Goal: Communication & Community: Participate in discussion

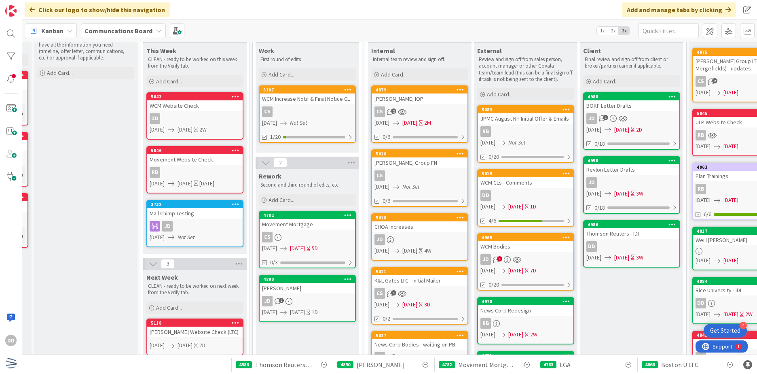
scroll to position [40, 105]
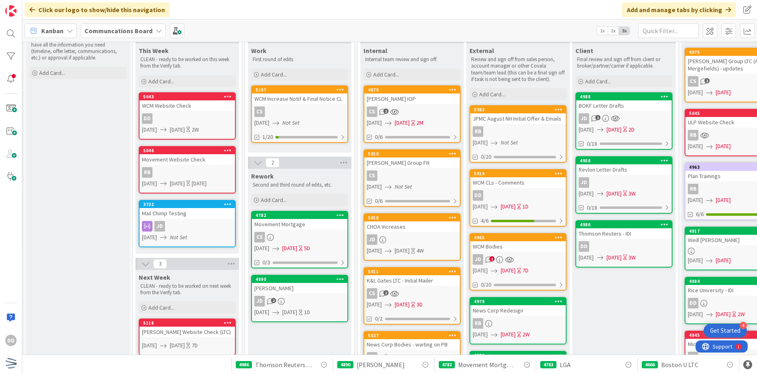
click at [633, 180] on div "JD" at bounding box center [623, 182] width 95 height 11
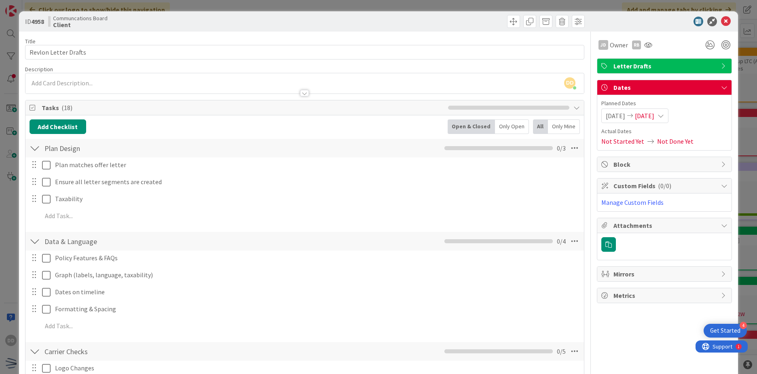
click at [116, 109] on span "Tasks ( 18 )" at bounding box center [243, 108] width 402 height 10
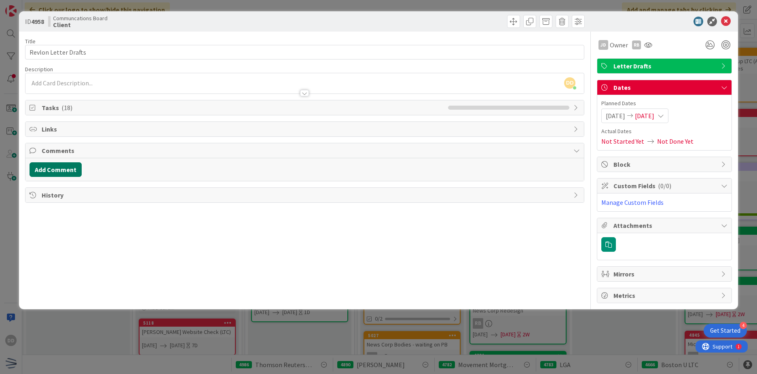
click at [70, 166] on button "Add Comment" at bounding box center [56, 169] width 52 height 15
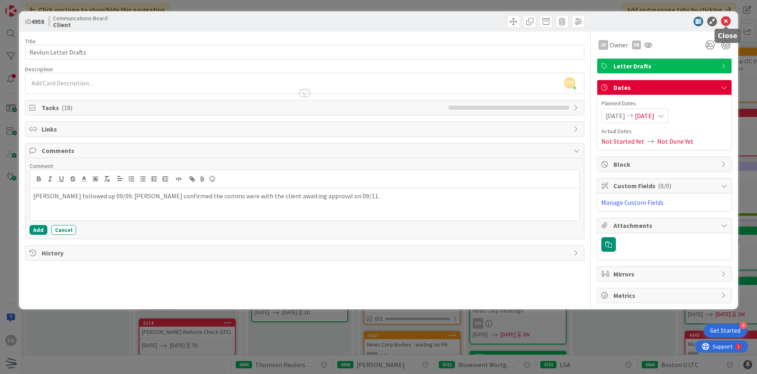
click at [723, 21] on icon at bounding box center [726, 22] width 10 height 10
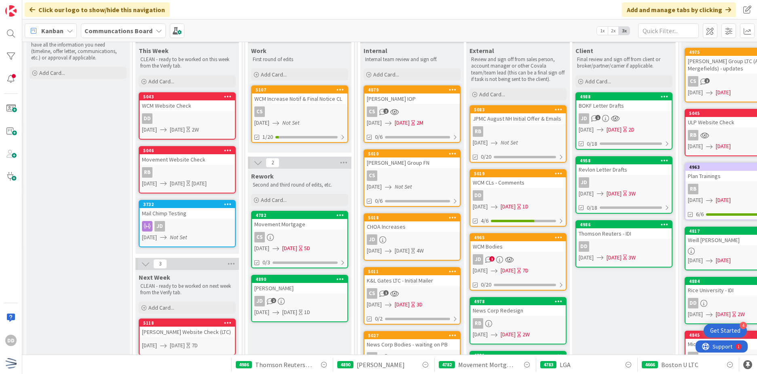
click at [628, 239] on link "4986 Thomson Reuters - IDI DD [DATE] [DATE] 3W" at bounding box center [623, 243] width 97 height 47
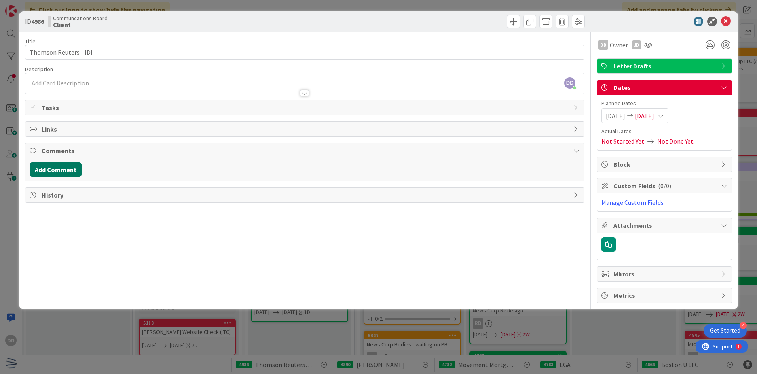
click at [76, 171] on button "Add Comment" at bounding box center [56, 169] width 52 height 15
click at [167, 208] on div at bounding box center [304, 204] width 549 height 32
click at [124, 197] on p at bounding box center [304, 195] width 543 height 9
click at [69, 195] on p at bounding box center [304, 195] width 543 height 9
click at [80, 199] on p at bounding box center [304, 195] width 543 height 9
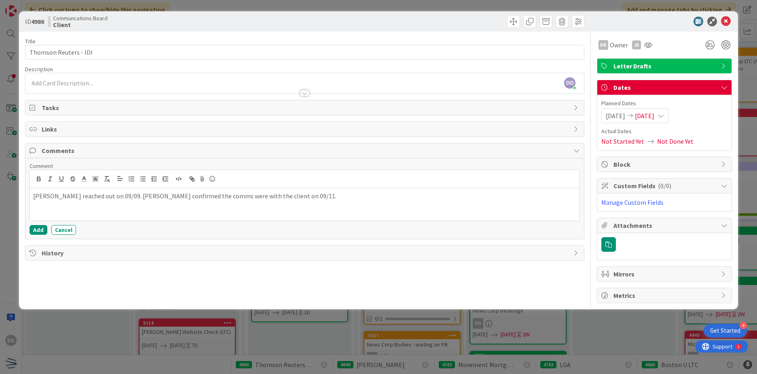
click at [161, 199] on p "[PERSON_NAME] reached out on 09/09. [PERSON_NAME] confirmed the comms were with…" at bounding box center [304, 195] width 543 height 9
click at [166, 199] on p "[PERSON_NAME] reached out on 09/09. [PERSON_NAME] confirmed the comms were with…" at bounding box center [304, 195] width 543 height 9
click at [727, 22] on icon at bounding box center [726, 22] width 10 height 10
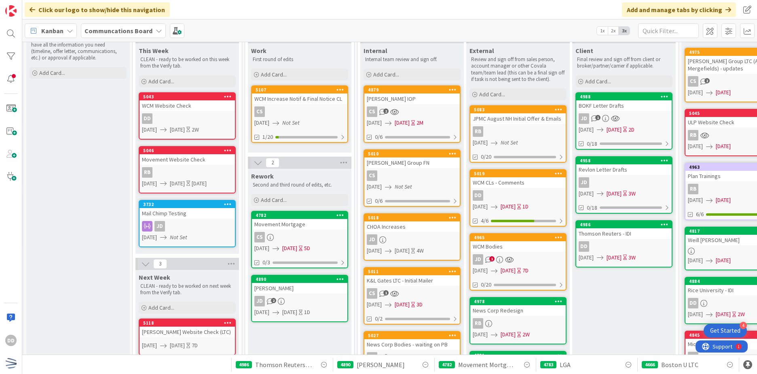
click at [618, 247] on div "DD" at bounding box center [623, 246] width 95 height 11
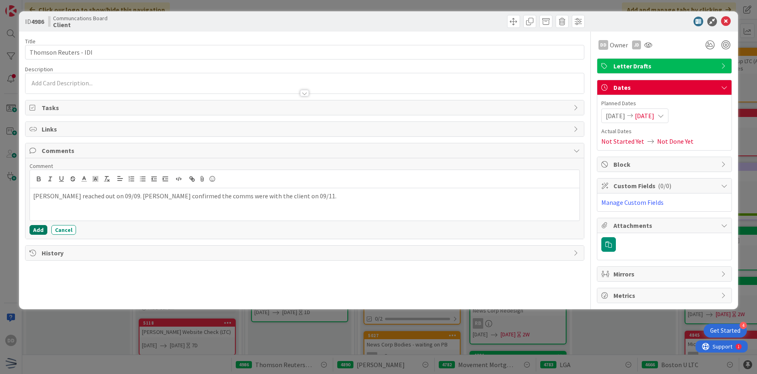
click at [36, 233] on button "Add" at bounding box center [39, 230] width 18 height 10
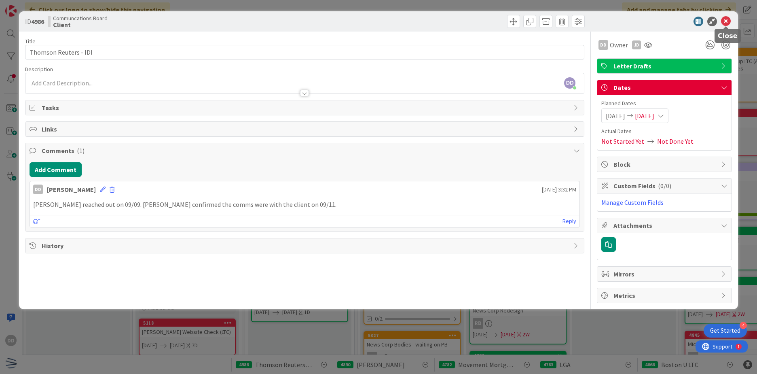
click at [726, 20] on icon at bounding box center [726, 22] width 10 height 10
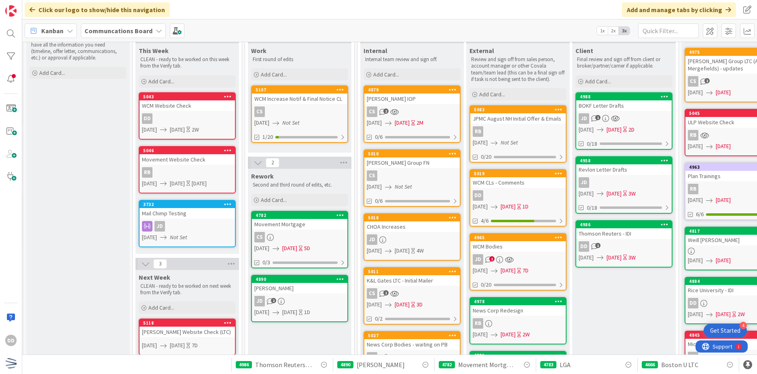
click at [629, 183] on div "JD" at bounding box center [623, 182] width 95 height 11
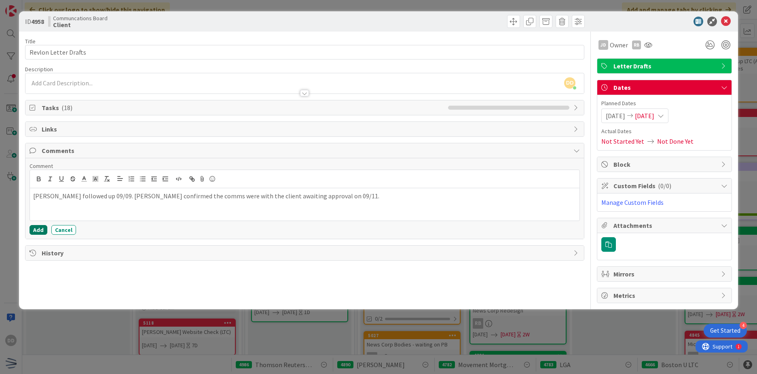
click at [32, 230] on button "Add" at bounding box center [39, 230] width 18 height 10
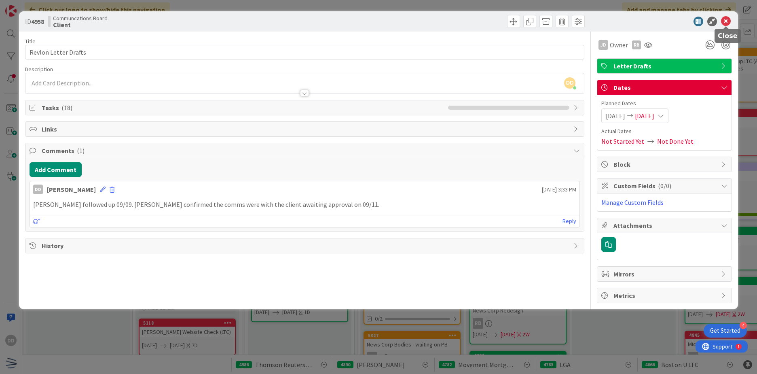
click at [726, 23] on icon at bounding box center [726, 22] width 10 height 10
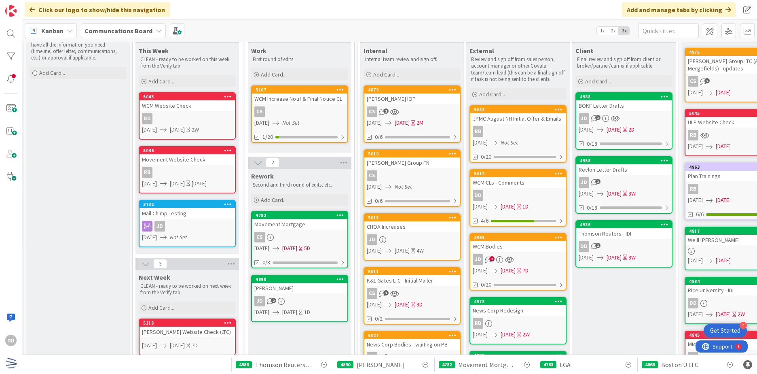
click at [622, 244] on div "DD 1" at bounding box center [623, 246] width 95 height 11
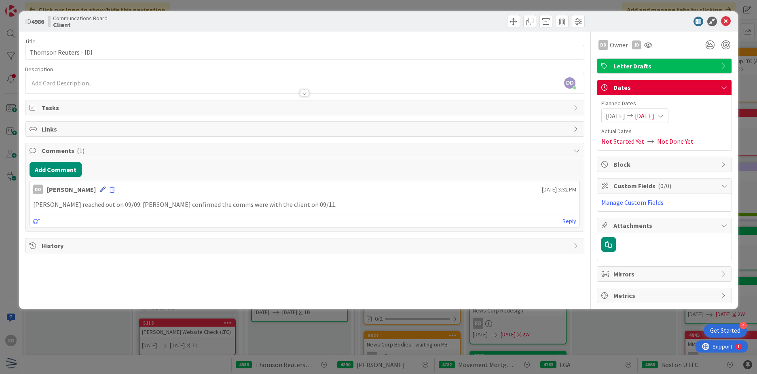
click at [100, 190] on icon at bounding box center [103, 189] width 6 height 6
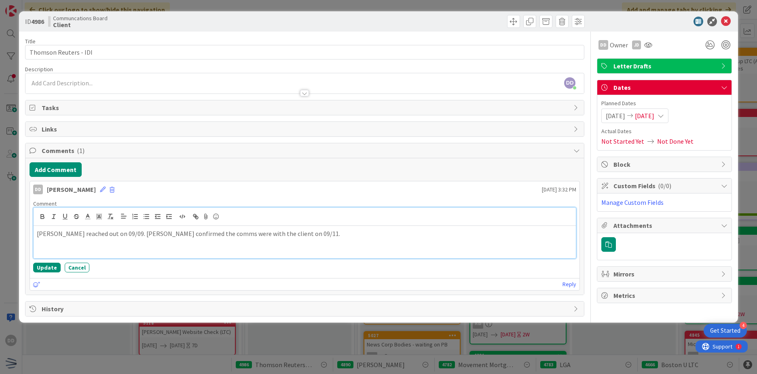
click at [246, 235] on p "[PERSON_NAME] reached out on 09/09. [PERSON_NAME] confirmed the comms were with…" at bounding box center [305, 233] width 536 height 9
click at [36, 265] on button "Update" at bounding box center [46, 267] width 27 height 10
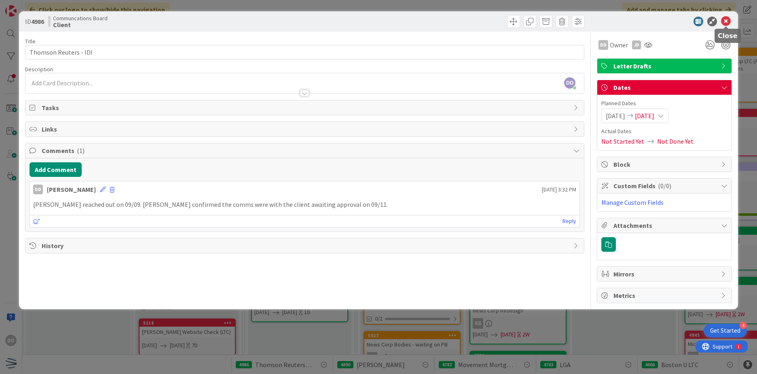
click at [725, 25] on icon at bounding box center [726, 22] width 10 height 10
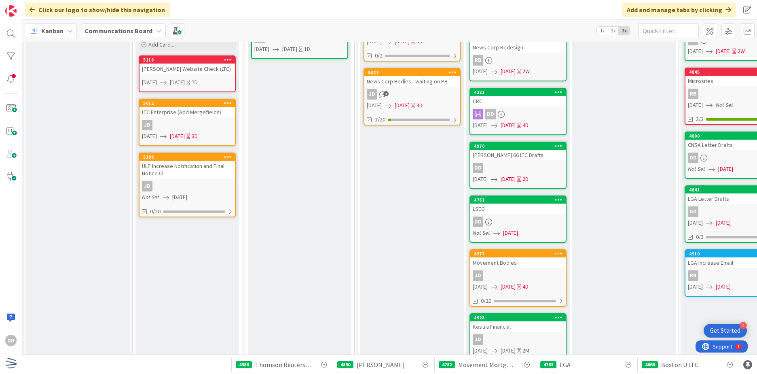
scroll to position [344, 105]
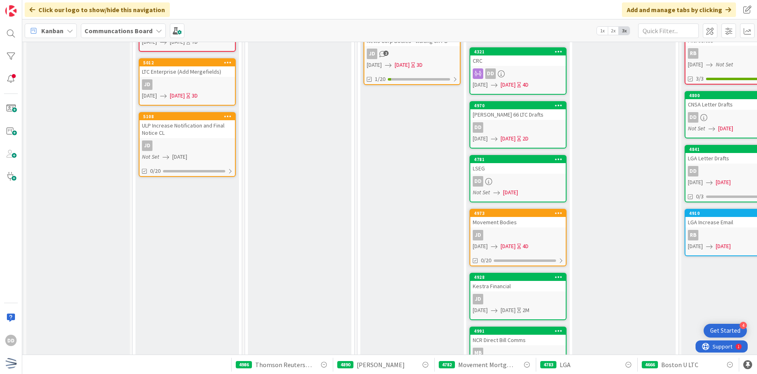
click at [535, 286] on div "Kestra Financial" at bounding box center [517, 286] width 95 height 11
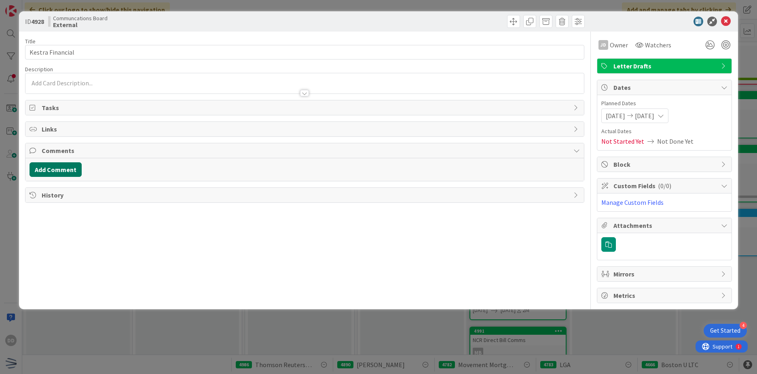
click at [66, 170] on button "Add Comment" at bounding box center [56, 169] width 52 height 15
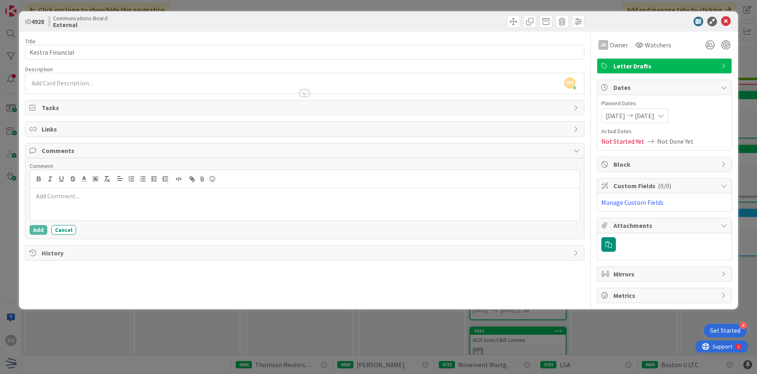
click at [92, 208] on div at bounding box center [304, 204] width 549 height 32
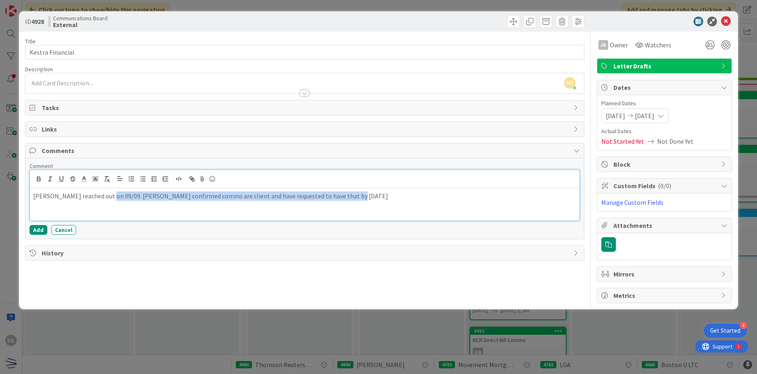
drag, startPoint x: 106, startPoint y: 195, endPoint x: 368, endPoint y: 189, distance: 262.9
click at [368, 189] on div "[PERSON_NAME] reached out on 09/09. [PERSON_NAME] confirmed comms are client an…" at bounding box center [304, 204] width 549 height 32
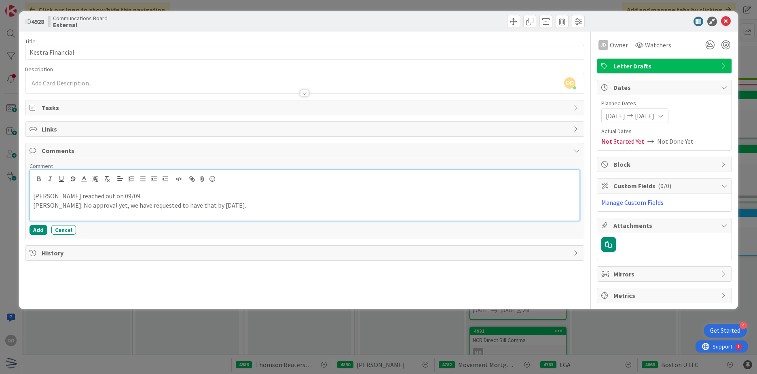
click at [52, 204] on p "[PERSON_NAME]: No approval yet, we have requested to have that by [DATE]." at bounding box center [304, 205] width 543 height 9
click at [728, 22] on icon at bounding box center [726, 22] width 10 height 10
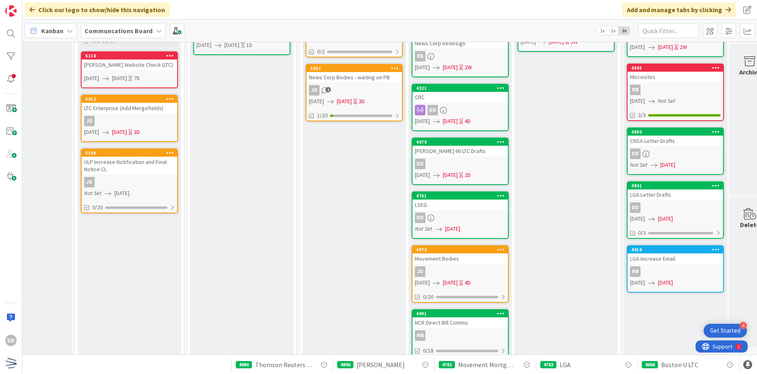
scroll to position [330, 163]
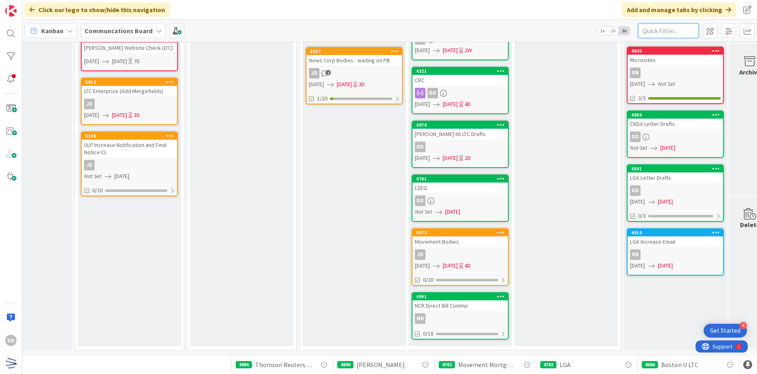
click at [671, 33] on input "text" at bounding box center [668, 30] width 61 height 15
type input "lseg"
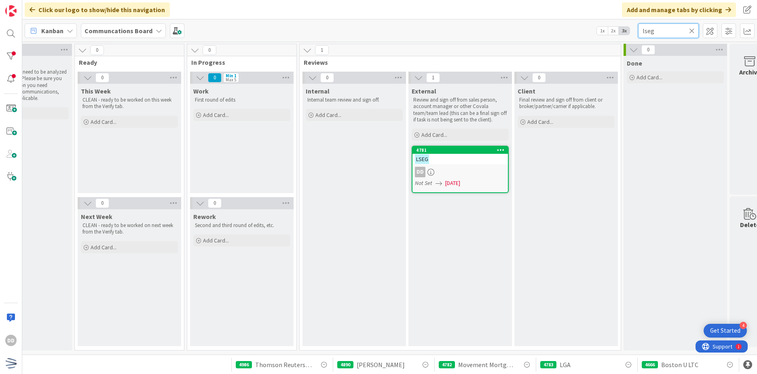
scroll to position [2, 163]
click at [469, 173] on div "DD" at bounding box center [459, 172] width 95 height 11
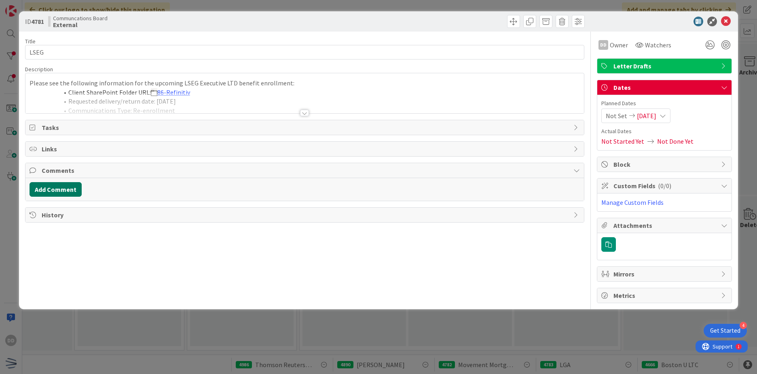
click at [52, 188] on button "Add Comment" at bounding box center [56, 189] width 52 height 15
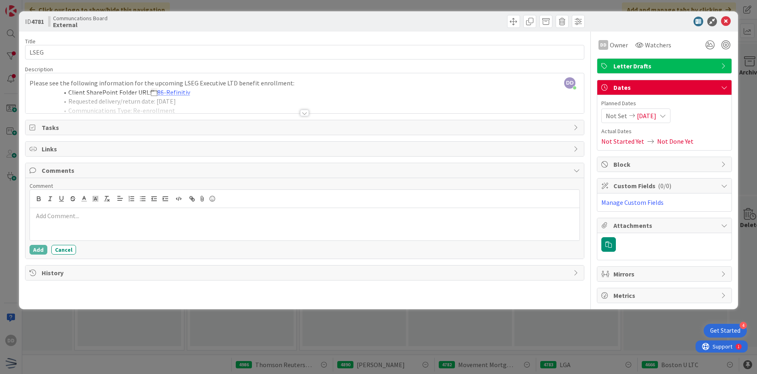
click at [95, 227] on div at bounding box center [304, 224] width 549 height 32
click at [33, 249] on button "Add" at bounding box center [39, 250] width 18 height 10
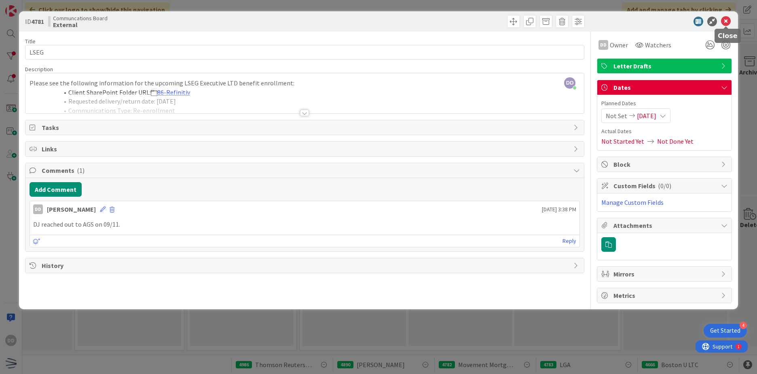
click at [723, 21] on icon at bounding box center [726, 22] width 10 height 10
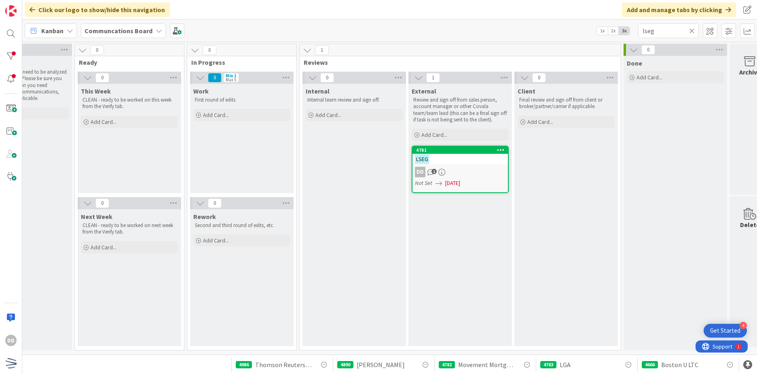
click at [694, 30] on icon at bounding box center [692, 30] width 6 height 7
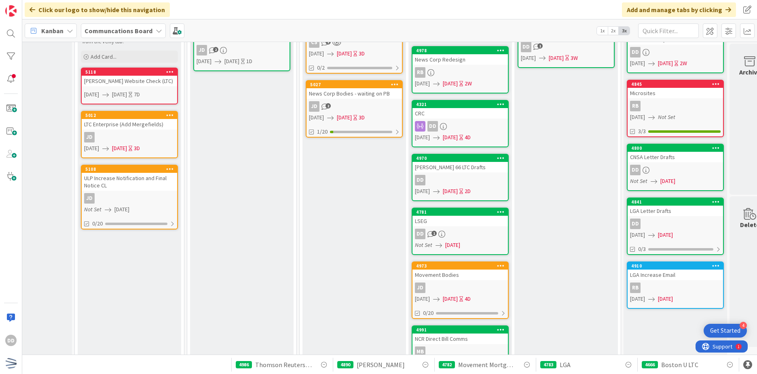
scroll to position [249, 163]
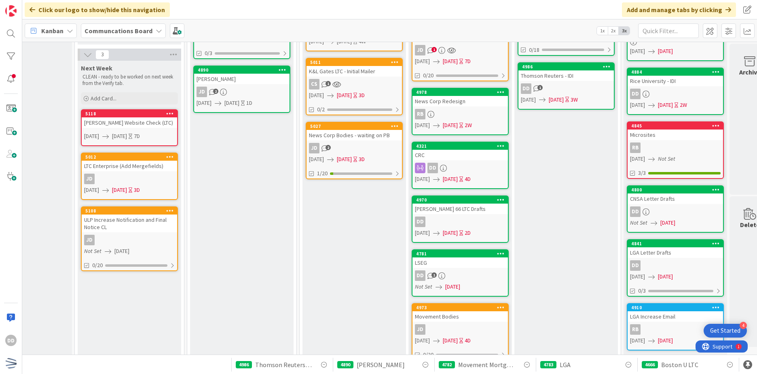
click at [477, 212] on div "[PERSON_NAME] 66 LTC Drafts" at bounding box center [459, 208] width 95 height 11
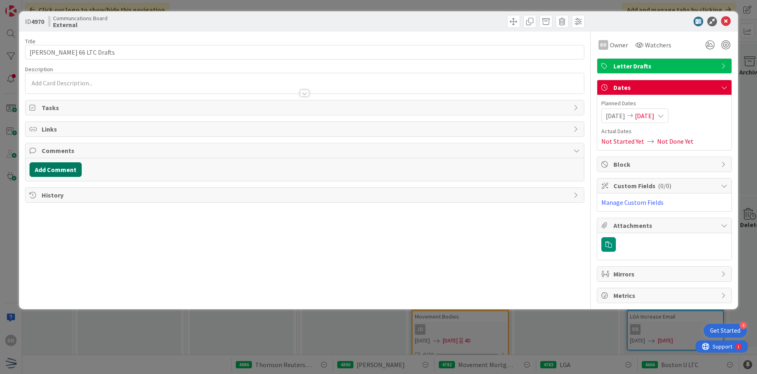
click at [72, 169] on button "Add Comment" at bounding box center [56, 169] width 52 height 15
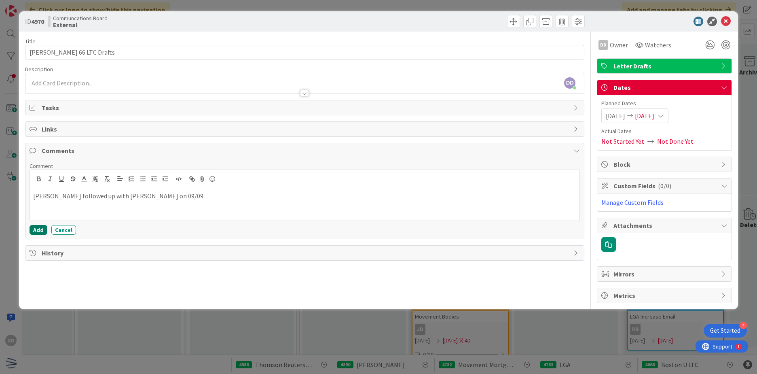
click at [40, 227] on button "Add" at bounding box center [39, 230] width 18 height 10
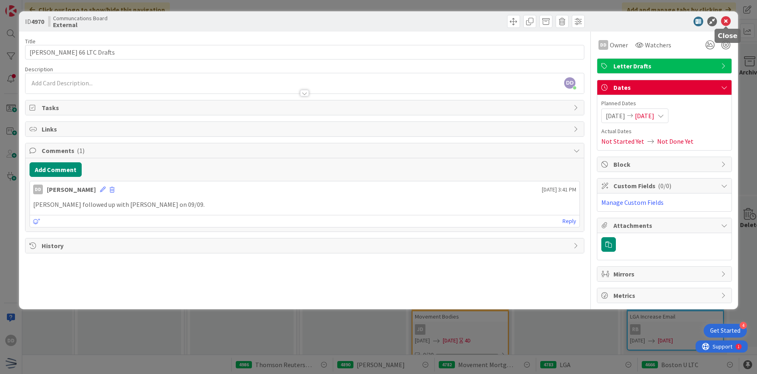
click at [727, 21] on icon at bounding box center [726, 22] width 10 height 10
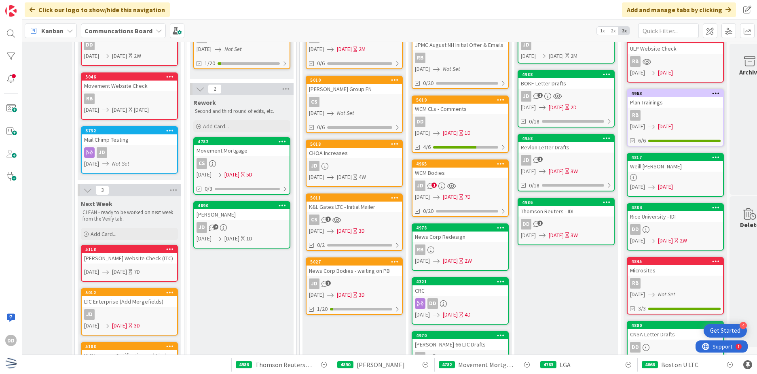
scroll to position [128, 163]
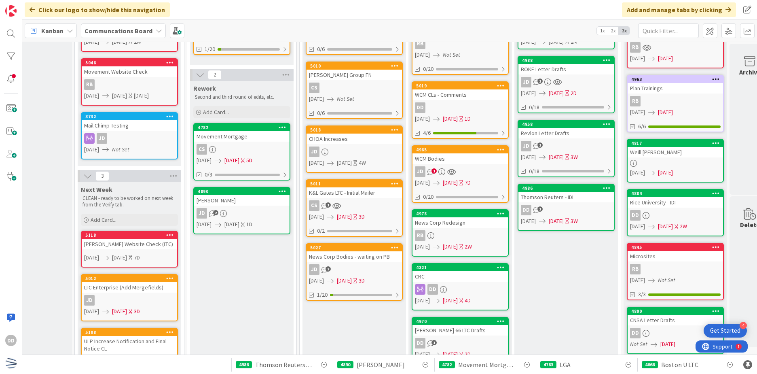
click at [470, 276] on div "CRC" at bounding box center [459, 276] width 95 height 11
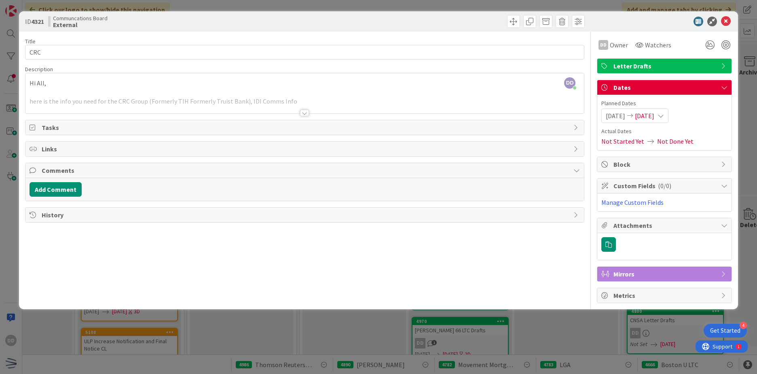
click at [306, 115] on div at bounding box center [304, 113] width 9 height 6
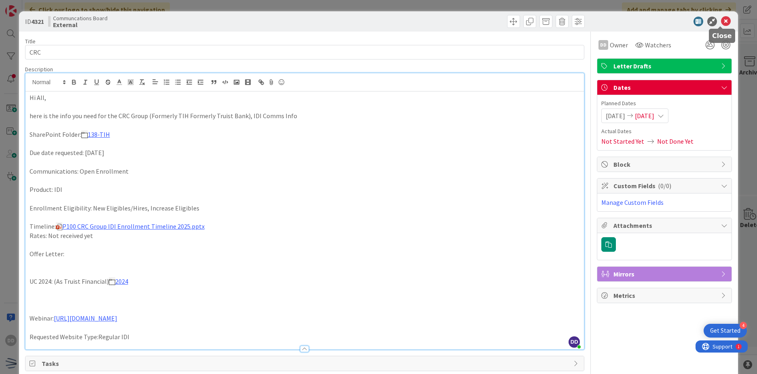
click at [721, 18] on icon at bounding box center [726, 22] width 10 height 10
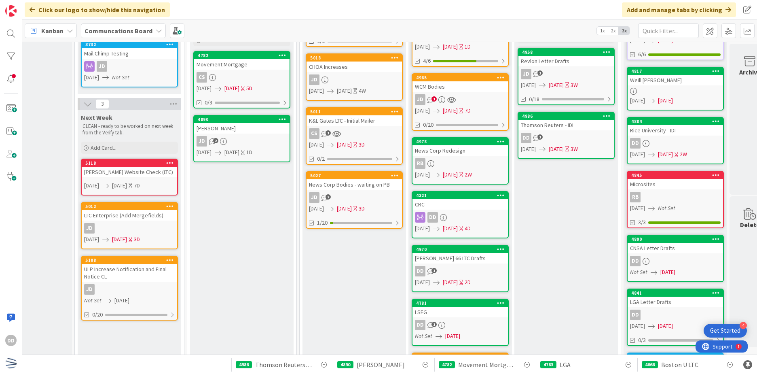
scroll to position [202, 163]
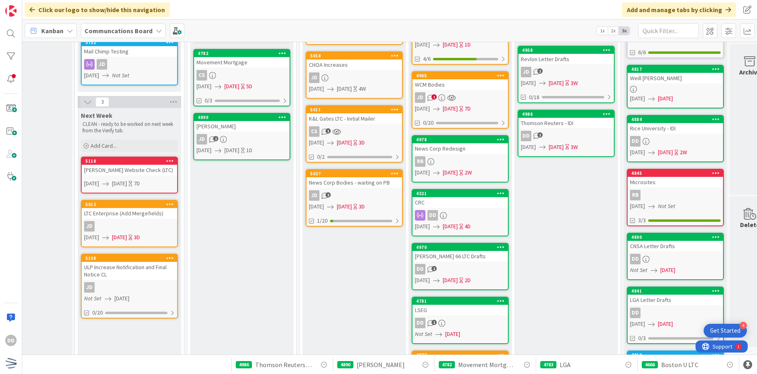
click at [461, 265] on div "DD 1" at bounding box center [459, 269] width 95 height 11
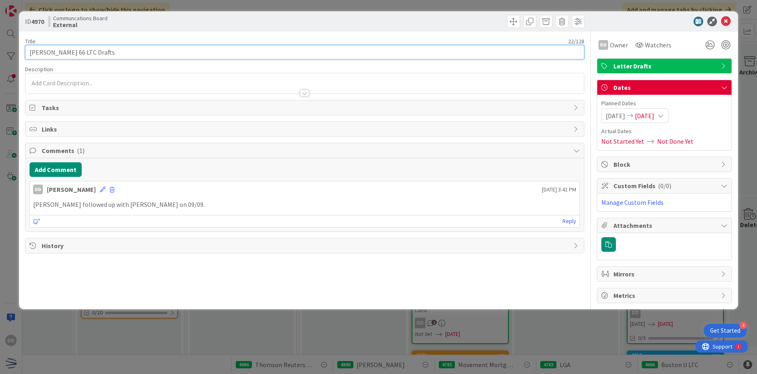
click at [155, 53] on input "[PERSON_NAME] 66 LTC Drafts" at bounding box center [304, 52] width 559 height 15
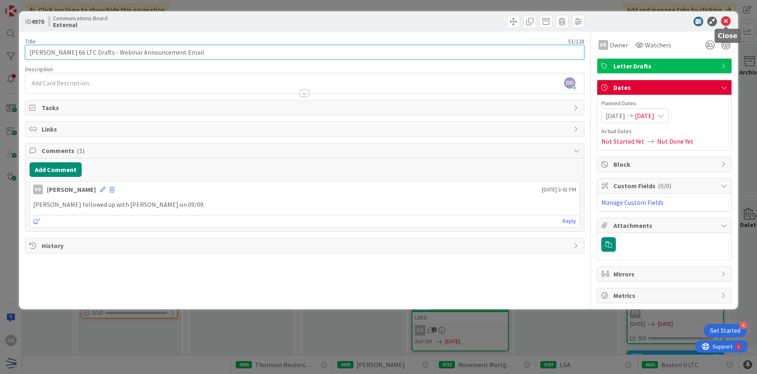
type input "[PERSON_NAME] 66 LTC Drafts - Webinar Announcement Email"
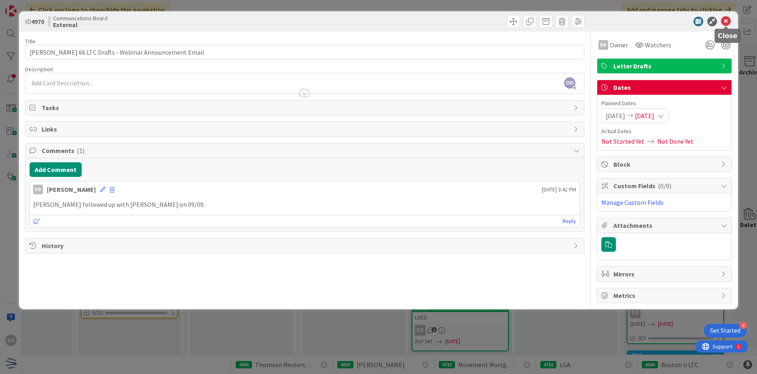
click at [721, 20] on icon at bounding box center [726, 22] width 10 height 10
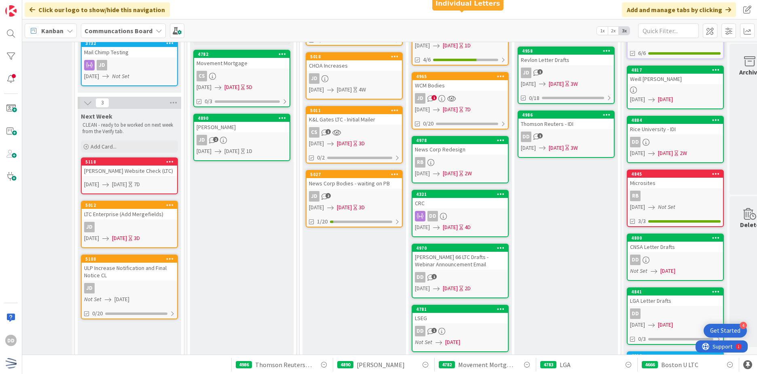
scroll to position [202, 163]
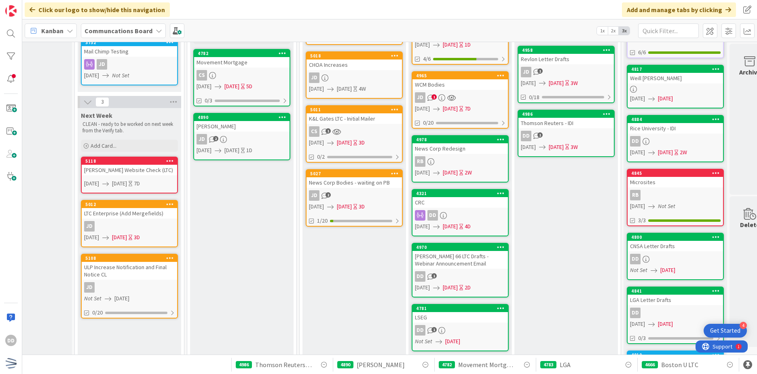
click at [471, 220] on link "4321 CRC DD [DATE] [DATE] 4D" at bounding box center [460, 212] width 97 height 47
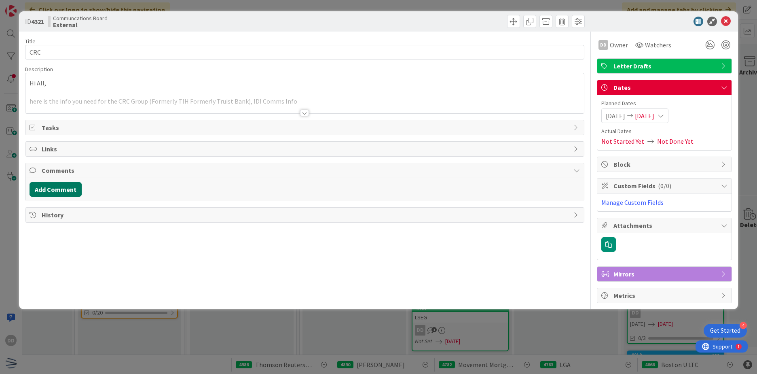
click at [53, 186] on button "Add Comment" at bounding box center [56, 189] width 52 height 15
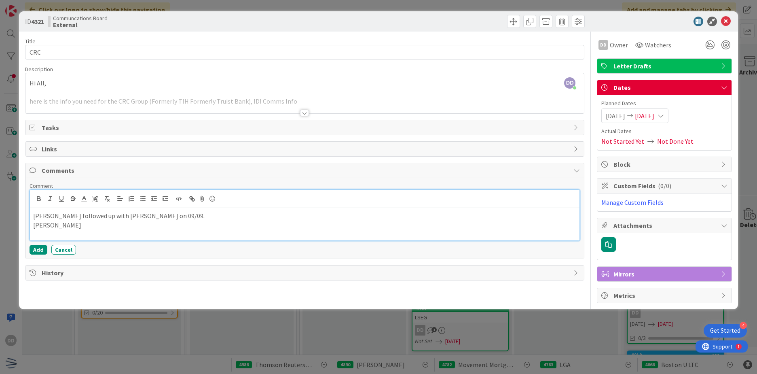
click at [56, 231] on div "[PERSON_NAME] followed up with [PERSON_NAME] on 09/09. [PERSON_NAME]" at bounding box center [304, 224] width 549 height 32
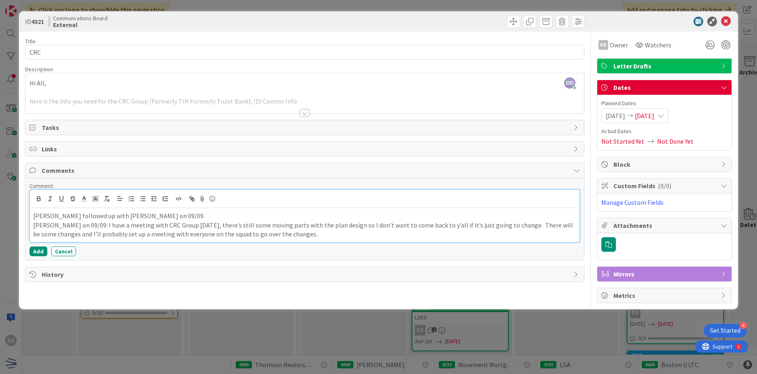
click at [273, 232] on p "[PERSON_NAME] on 09/09: I have a meeting with CRC Group [DATE], there’s still s…" at bounding box center [304, 229] width 543 height 18
click at [282, 236] on p "[PERSON_NAME] on 09/09: I have a meeting with CRC Group [DATE], there’s still s…" at bounding box center [304, 229] width 543 height 18
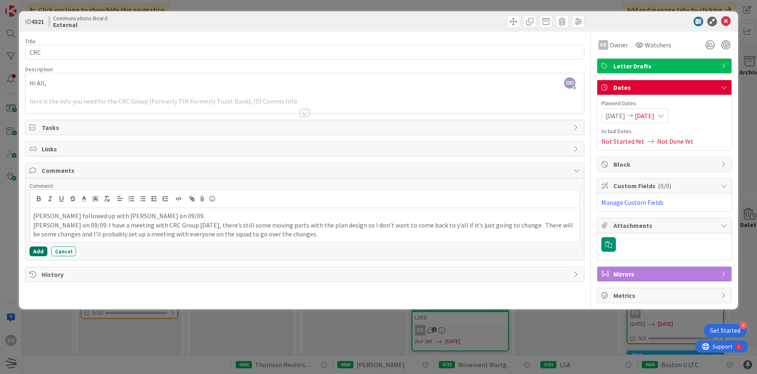
drag, startPoint x: 38, startPoint y: 251, endPoint x: 76, endPoint y: 232, distance: 41.8
click at [38, 251] on button "Add" at bounding box center [39, 251] width 18 height 10
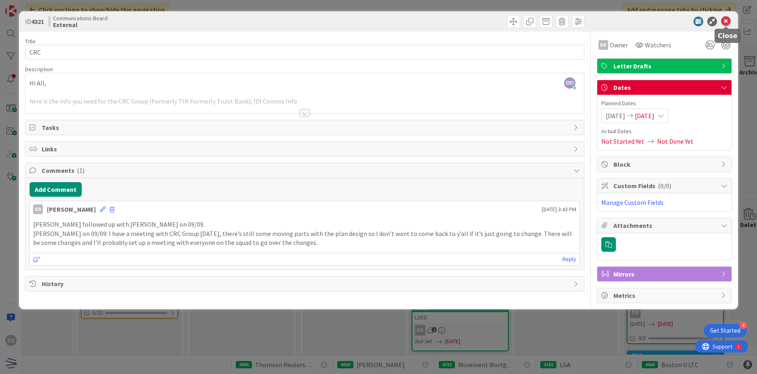
click at [727, 21] on icon at bounding box center [726, 22] width 10 height 10
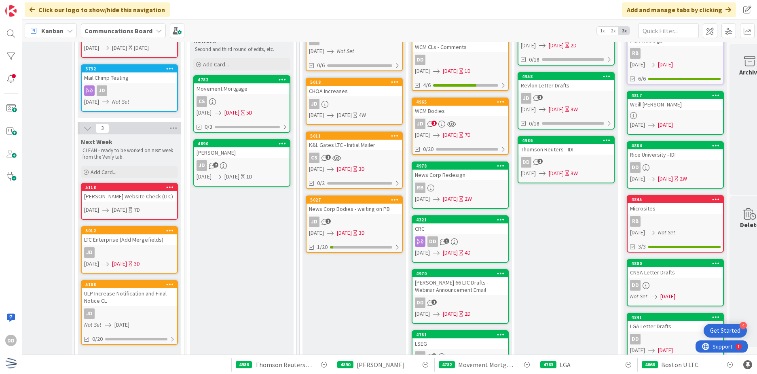
scroll to position [162, 163]
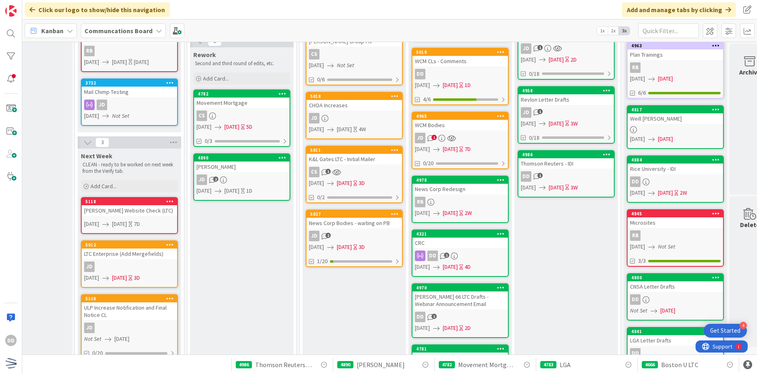
click at [483, 199] on div "RB" at bounding box center [459, 201] width 95 height 11
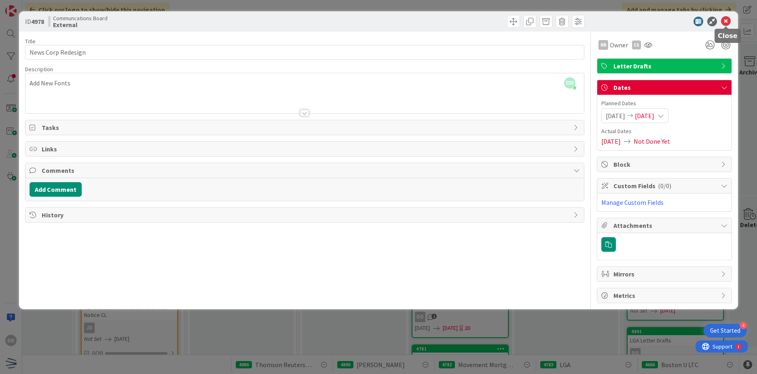
click at [725, 24] on icon at bounding box center [726, 22] width 10 height 10
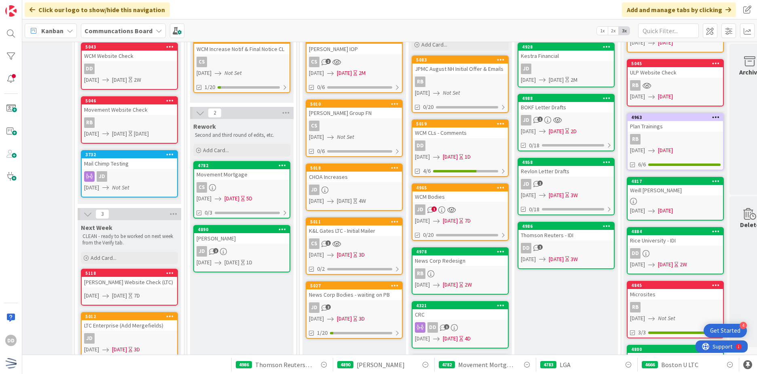
scroll to position [81, 163]
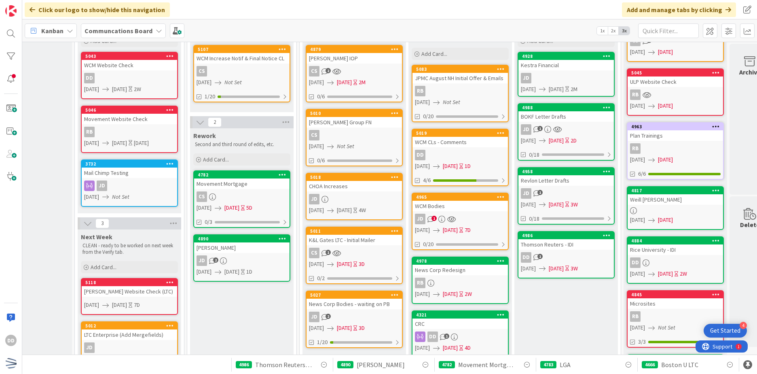
click at [477, 218] on div "JD 1" at bounding box center [459, 218] width 95 height 11
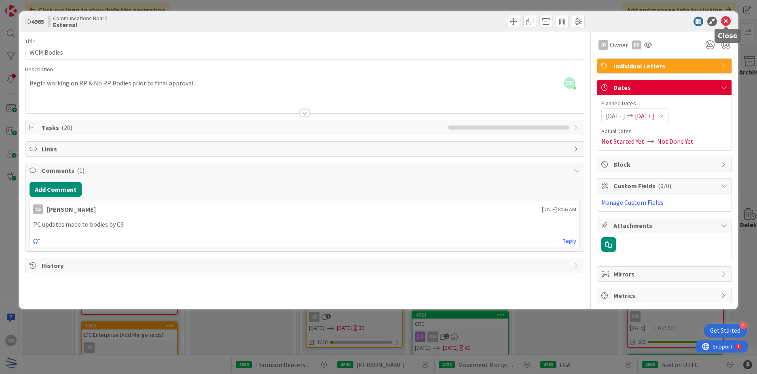
click at [724, 21] on icon at bounding box center [726, 22] width 10 height 10
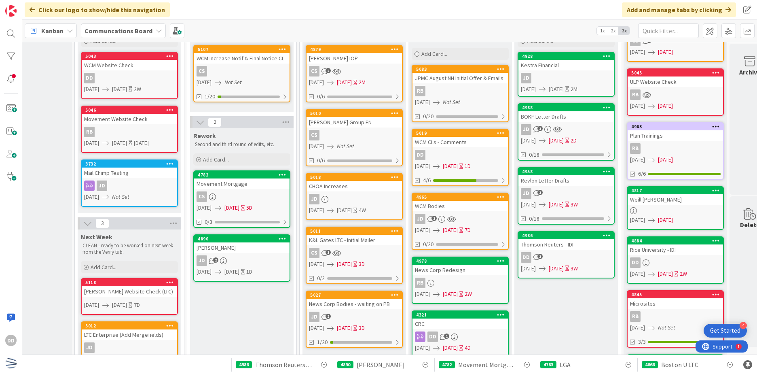
click at [466, 154] on div "DD" at bounding box center [459, 155] width 95 height 11
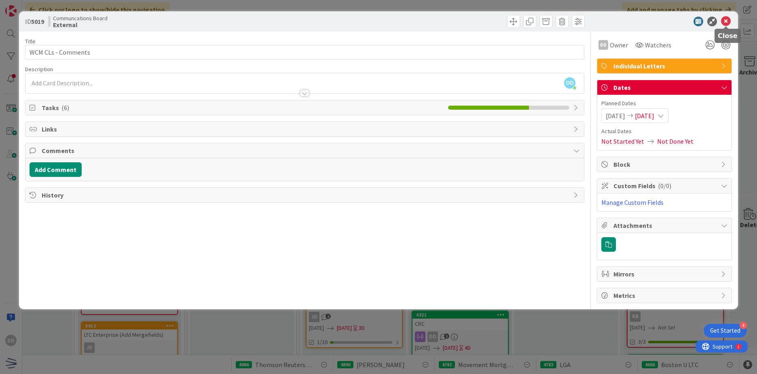
click at [723, 20] on icon at bounding box center [726, 22] width 10 height 10
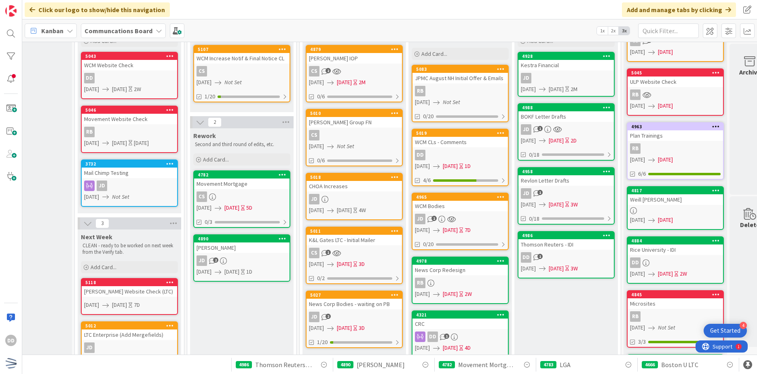
scroll to position [0, 163]
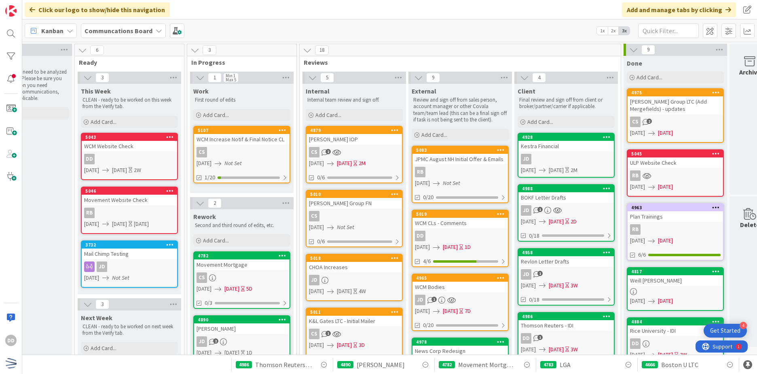
click at [458, 243] on span "[DATE]" at bounding box center [450, 247] width 15 height 8
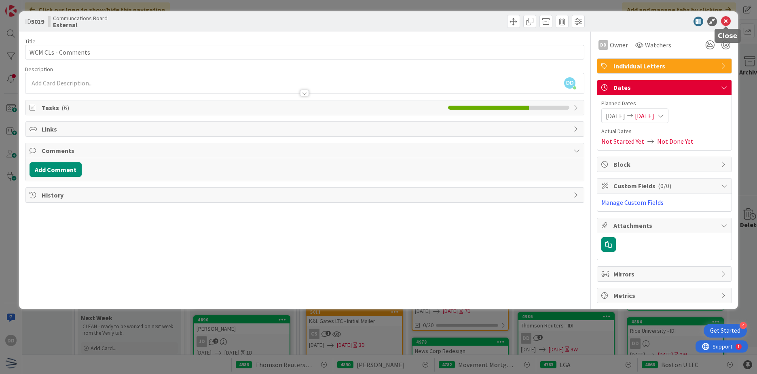
click at [726, 23] on icon at bounding box center [726, 22] width 10 height 10
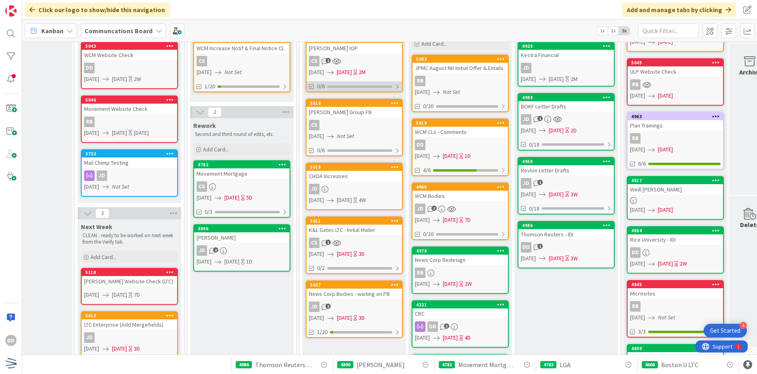
scroll to position [121, 163]
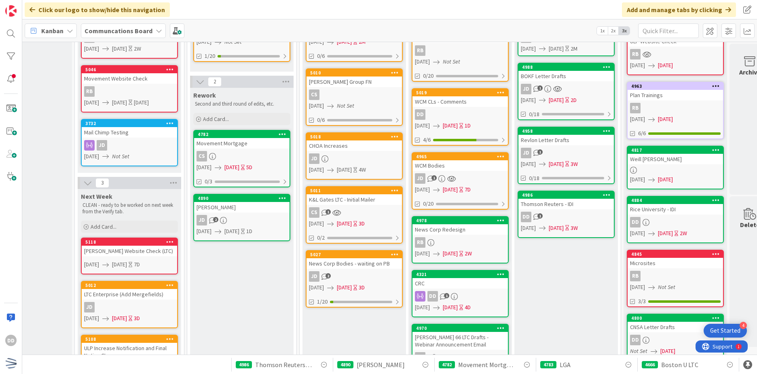
click at [375, 213] on div "CS 1" at bounding box center [353, 212] width 95 height 11
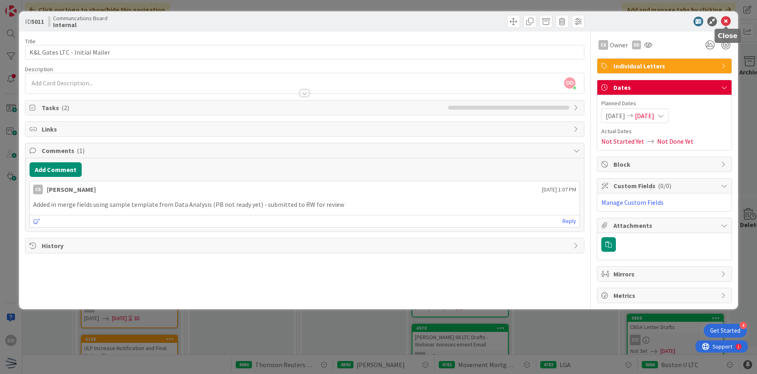
click at [726, 23] on icon at bounding box center [726, 22] width 10 height 10
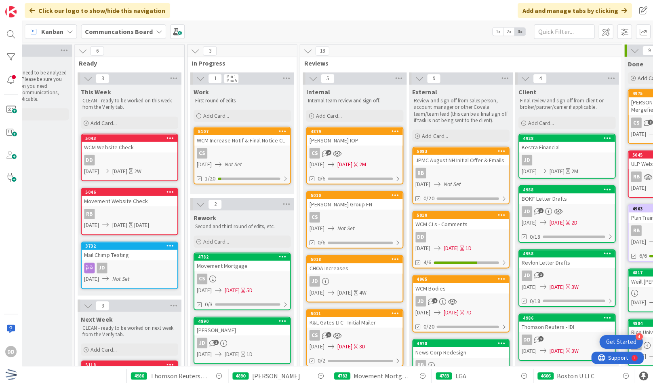
scroll to position [0, 163]
